Goal: Share content: Share content

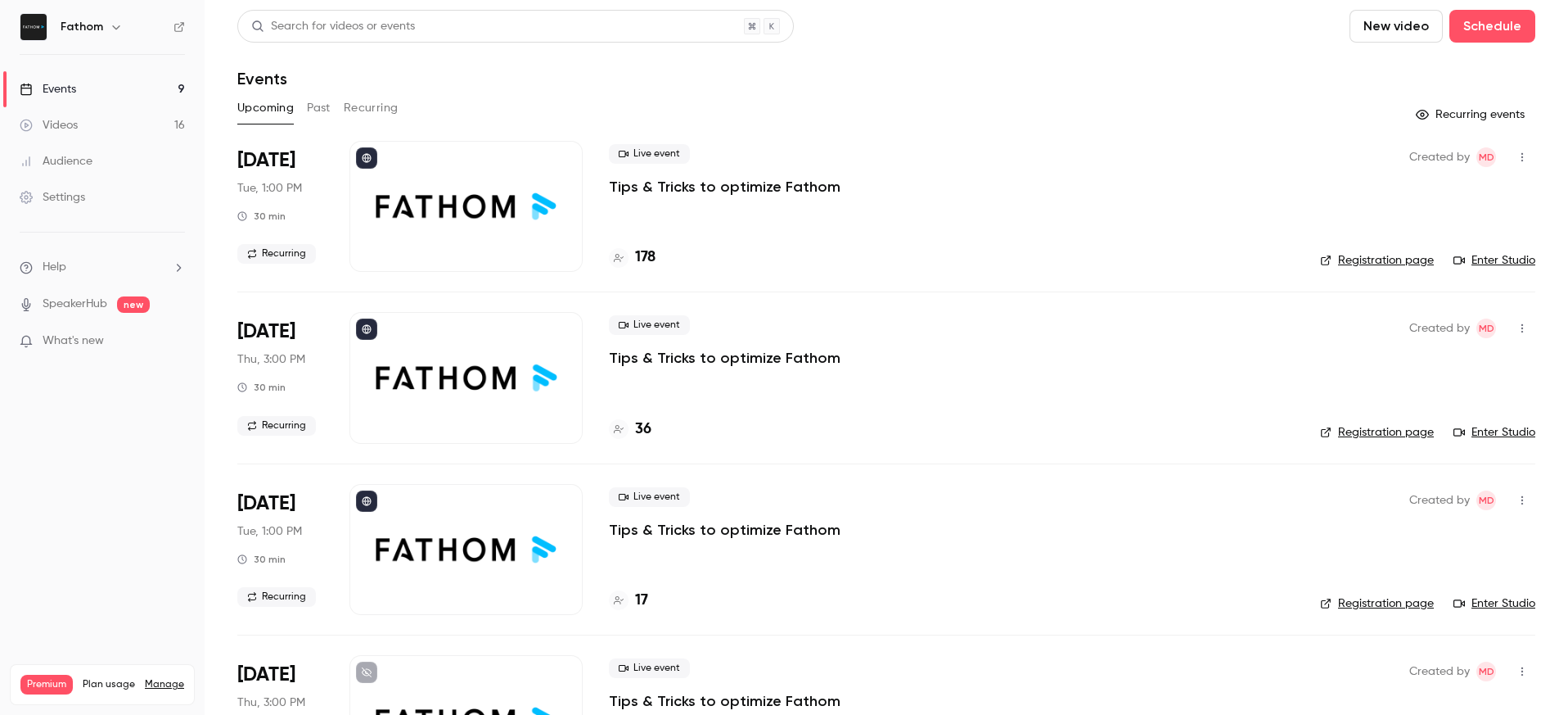
click at [97, 24] on h6 "Fathom" at bounding box center [82, 27] width 43 height 16
click at [112, 30] on icon "button" at bounding box center [116, 27] width 13 height 13
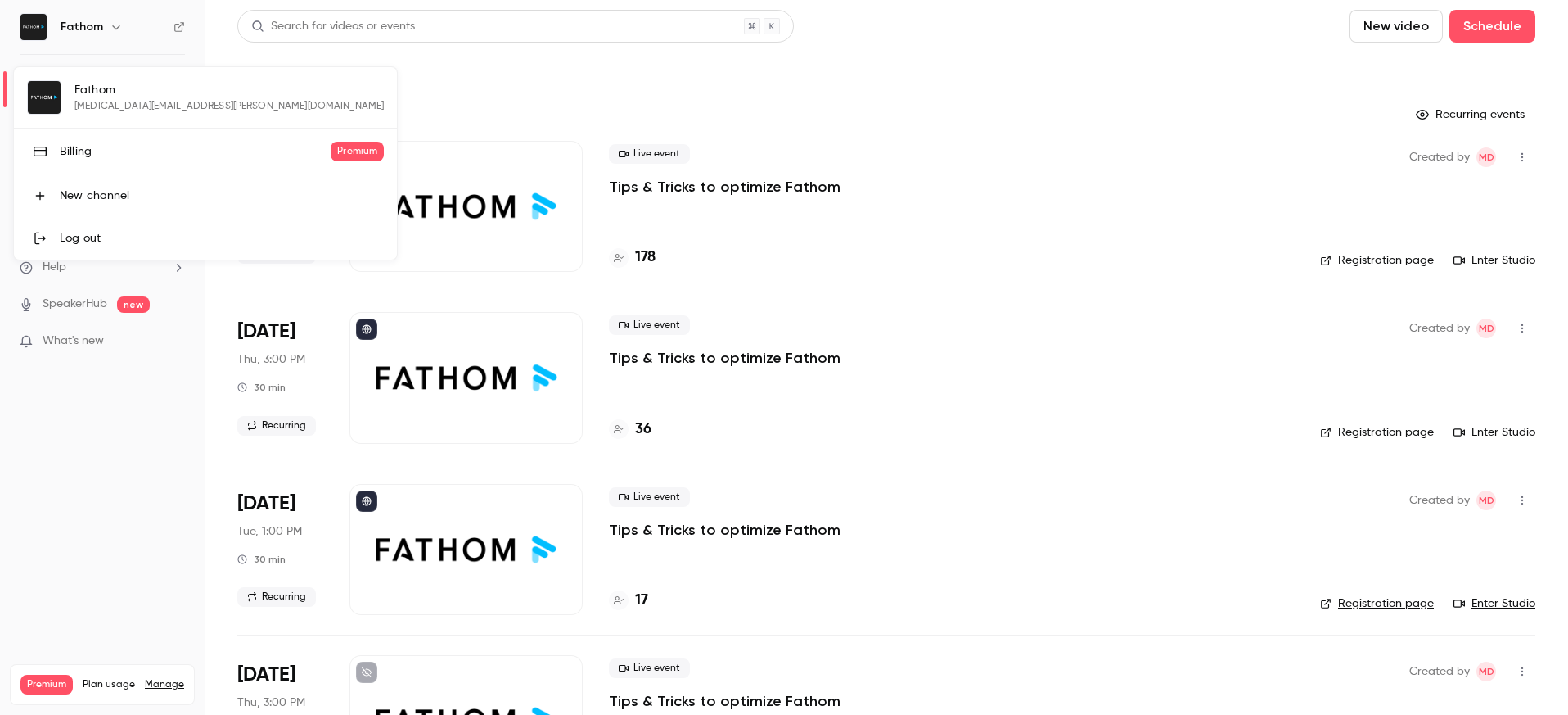
click at [436, 52] on div at bounding box center [784, 357] width 1568 height 715
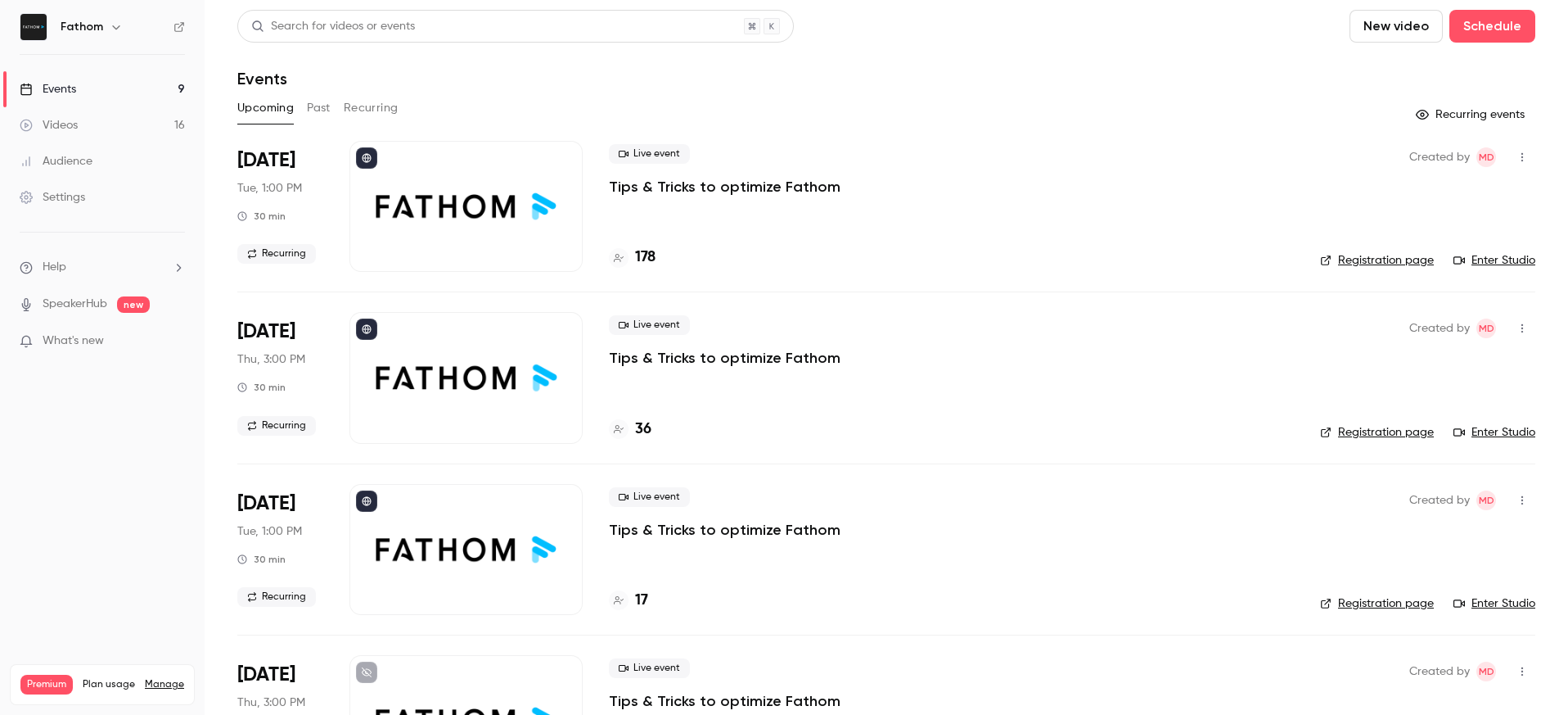
click at [1053, 230] on div "Live event Tips & Tricks to optimize Fathom 178" at bounding box center [952, 206] width 685 height 131
click at [1500, 26] on button "Schedule" at bounding box center [1492, 26] width 86 height 33
click at [1065, 91] on div at bounding box center [784, 357] width 1568 height 715
click at [709, 246] on div "178" at bounding box center [952, 257] width 685 height 22
click at [674, 185] on p "Tips & Tricks to optimize Fathom" at bounding box center [725, 187] width 232 height 20
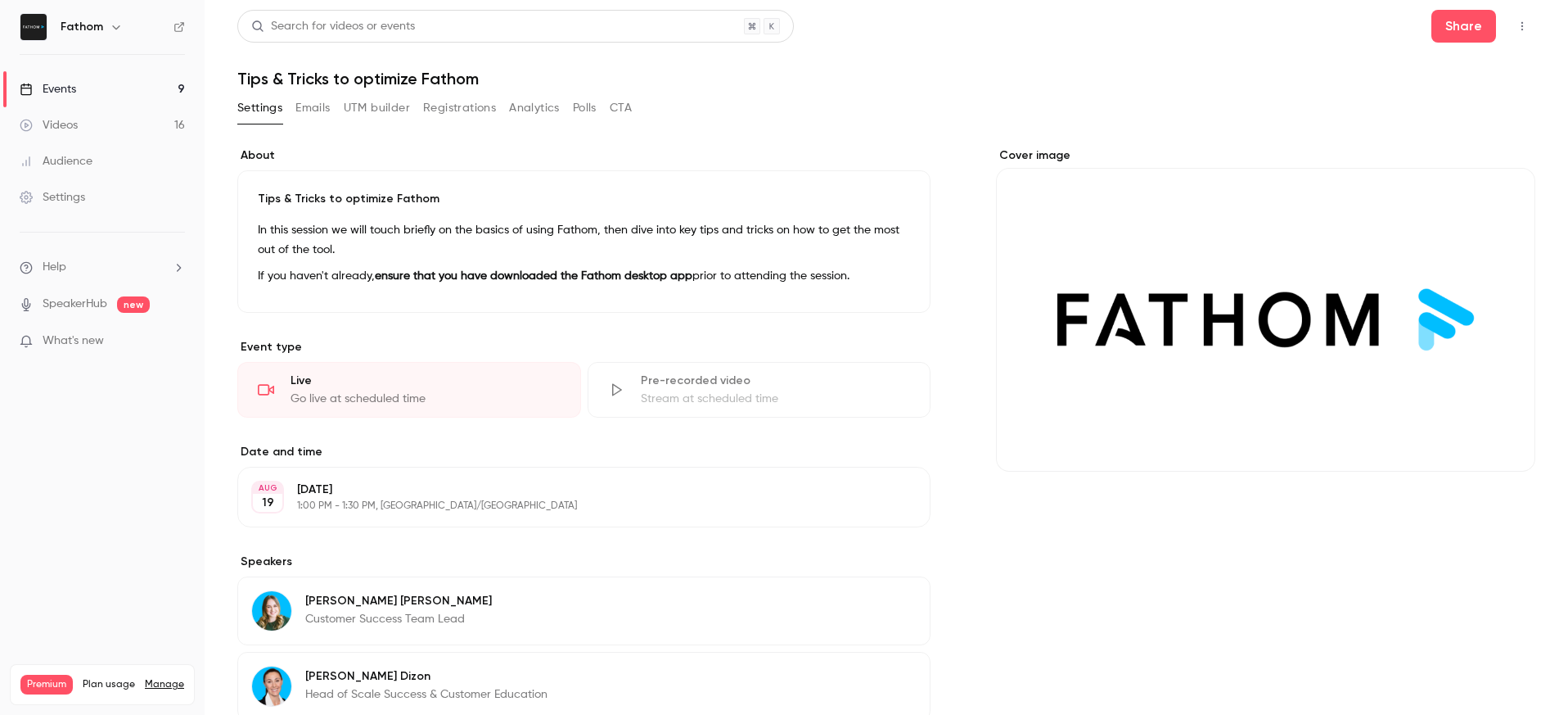
click at [1515, 26] on icon "button" at bounding box center [1521, 26] width 13 height 12
drag, startPoint x: 1209, startPoint y: 63, endPoint x: 1245, endPoint y: 47, distance: 39.4
click at [1210, 63] on div at bounding box center [784, 357] width 1568 height 715
click at [1456, 27] on button "Share" at bounding box center [1463, 26] width 64 height 33
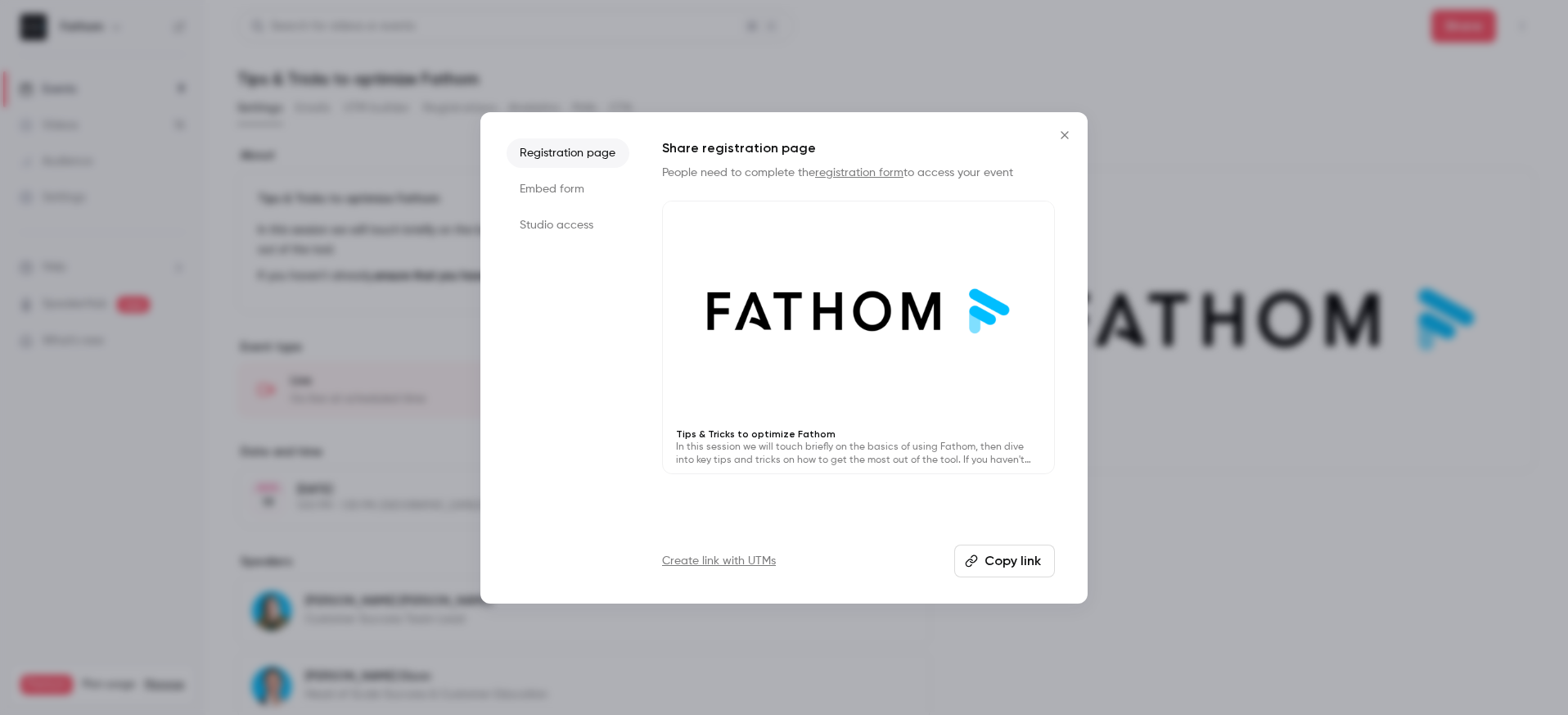
click at [1013, 563] on button "Copy link" at bounding box center [1004, 560] width 101 height 33
